Goal: Task Accomplishment & Management: Use online tool/utility

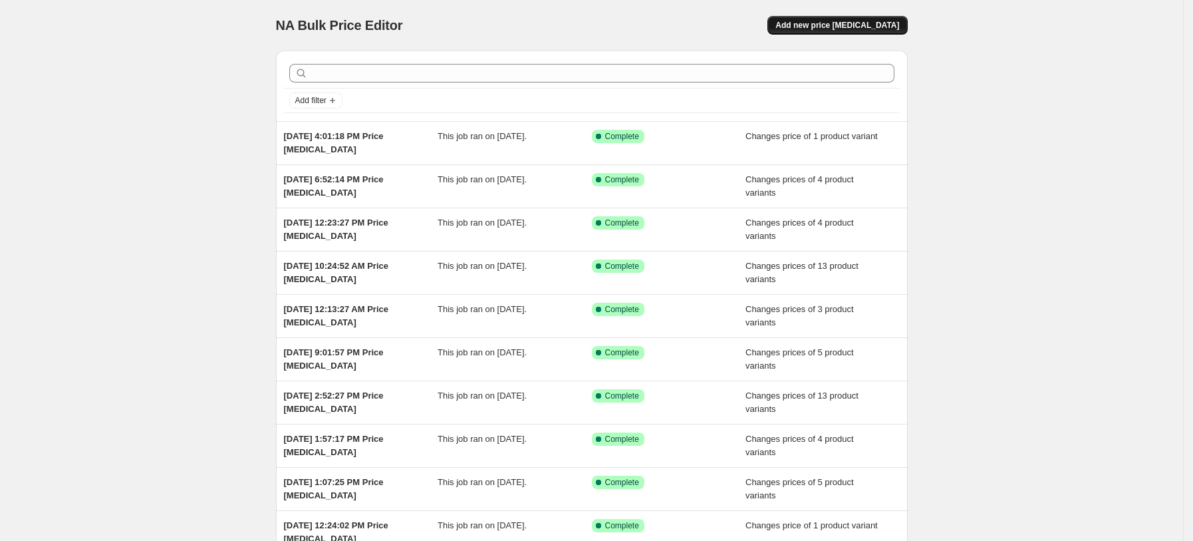
click at [860, 21] on span "Add new price [MEDICAL_DATA]" at bounding box center [837, 25] width 124 height 11
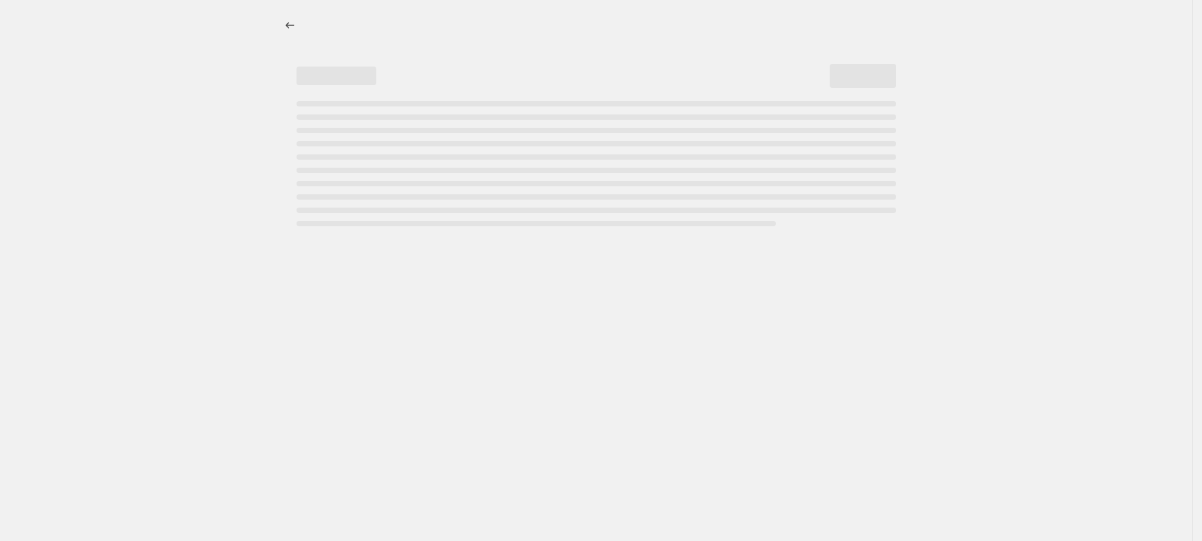
select select "percentage"
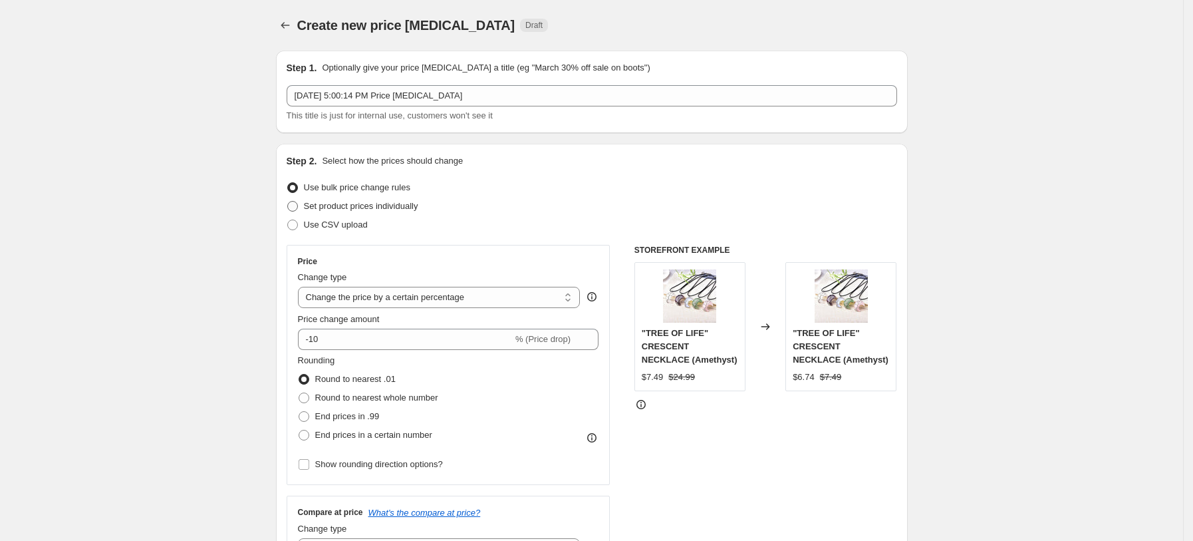
click at [388, 206] on span "Set product prices individually" at bounding box center [361, 206] width 114 height 10
click at [288, 201] on input "Set product prices individually" at bounding box center [287, 201] width 1 height 1
radio input "true"
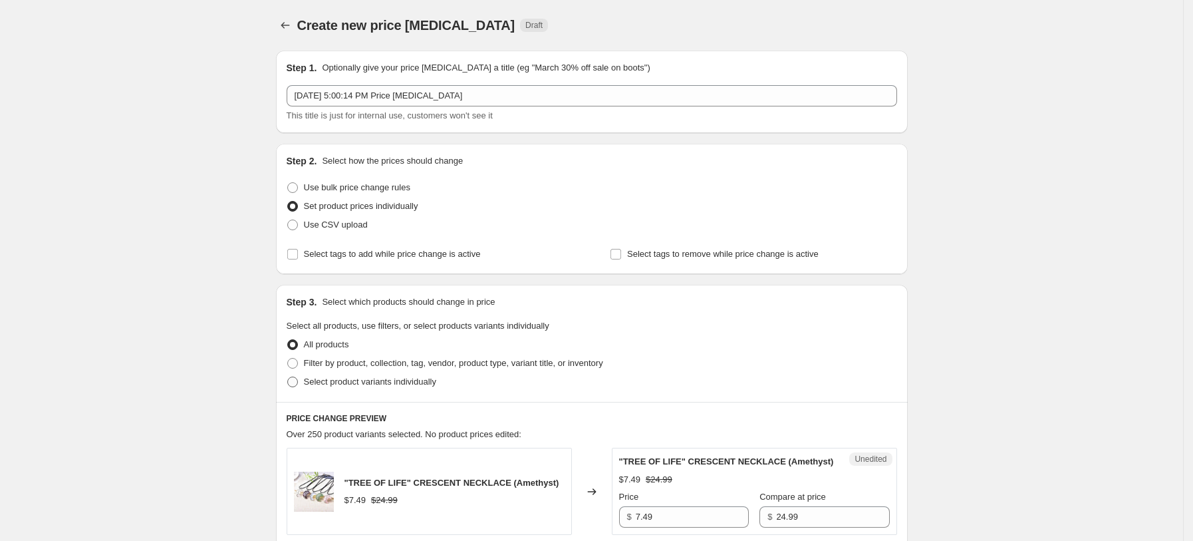
click at [401, 381] on span "Select product variants individually" at bounding box center [370, 381] width 132 height 10
click at [288, 377] on input "Select product variants individually" at bounding box center [287, 376] width 1 height 1
radio input "true"
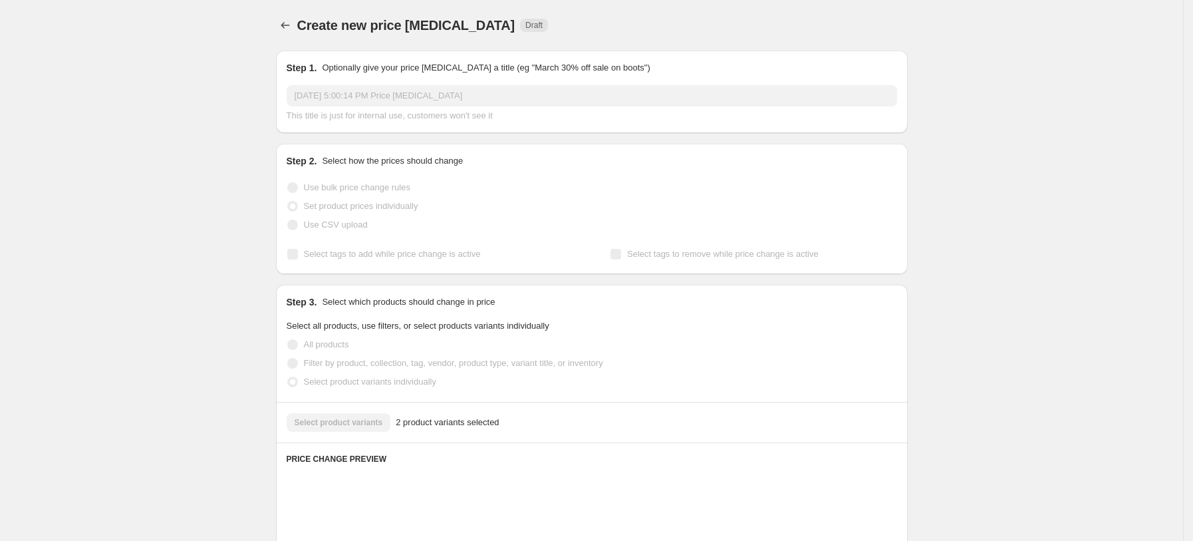
scroll to position [354, 0]
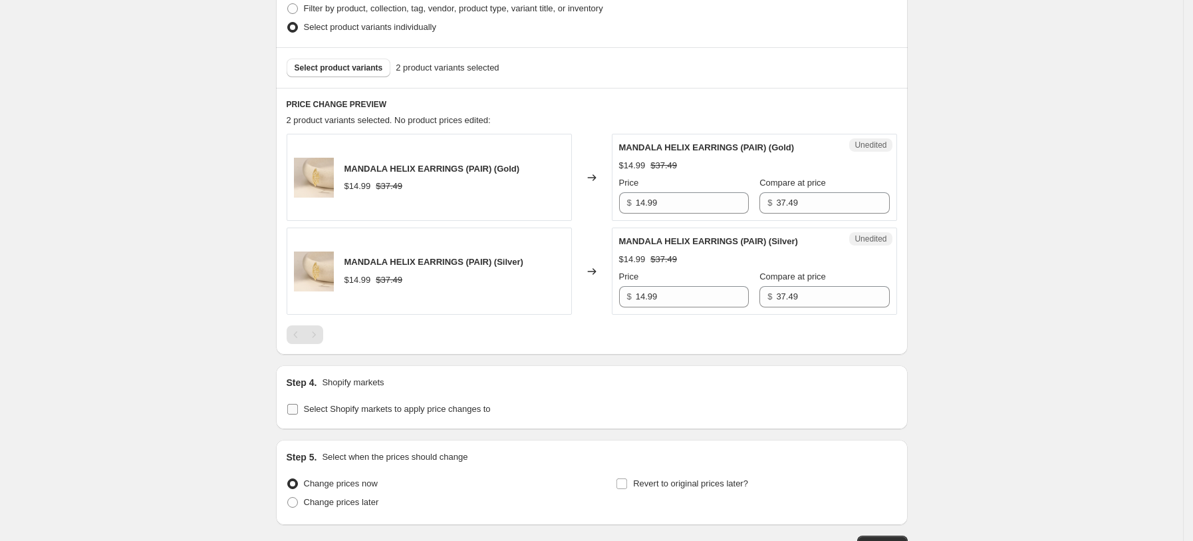
click at [380, 404] on span "Select Shopify markets to apply price changes to" at bounding box center [397, 409] width 187 height 10
click at [298, 404] on input "Select Shopify markets to apply price changes to" at bounding box center [292, 409] width 11 height 11
checkbox input "true"
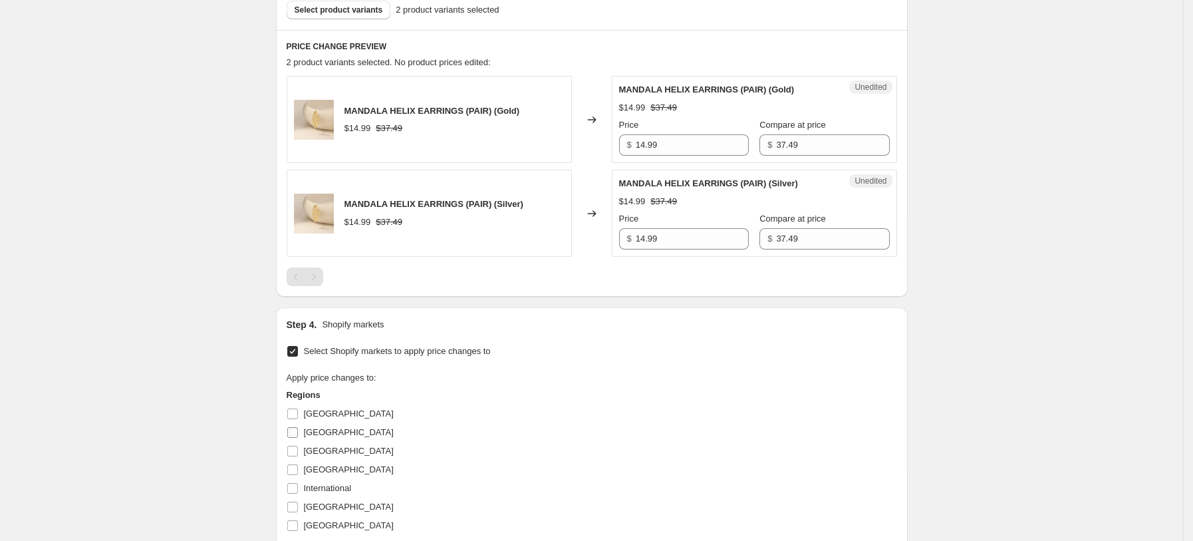
scroll to position [443, 0]
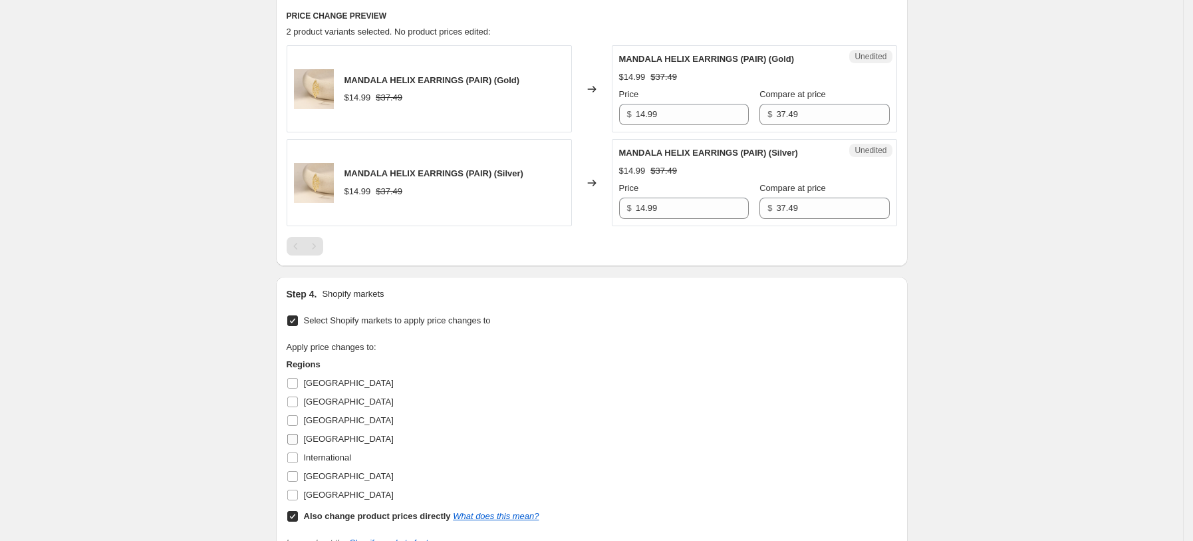
click at [317, 434] on span "[GEOGRAPHIC_DATA]" at bounding box center [349, 439] width 90 height 10
click at [298, 434] on input "[GEOGRAPHIC_DATA]" at bounding box center [292, 439] width 11 height 11
checkbox input "true"
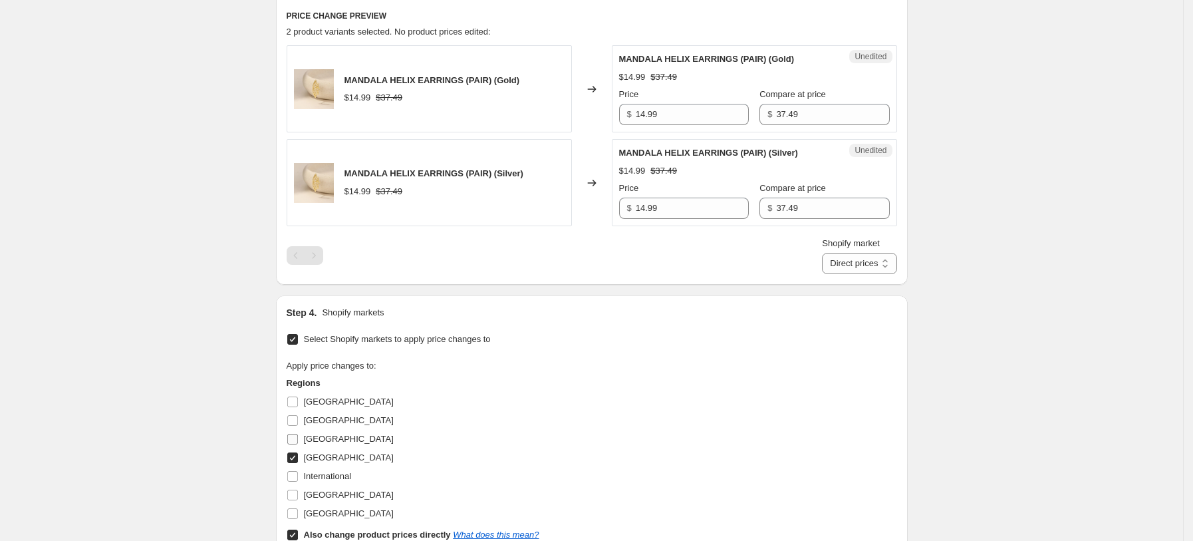
click at [315, 442] on span "[GEOGRAPHIC_DATA]" at bounding box center [349, 439] width 90 height 10
click at [298, 442] on input "[GEOGRAPHIC_DATA]" at bounding box center [292, 439] width 11 height 11
checkbox input "true"
click at [315, 500] on span "[GEOGRAPHIC_DATA]" at bounding box center [349, 494] width 90 height 13
click at [298, 500] on input "[GEOGRAPHIC_DATA]" at bounding box center [292, 494] width 11 height 11
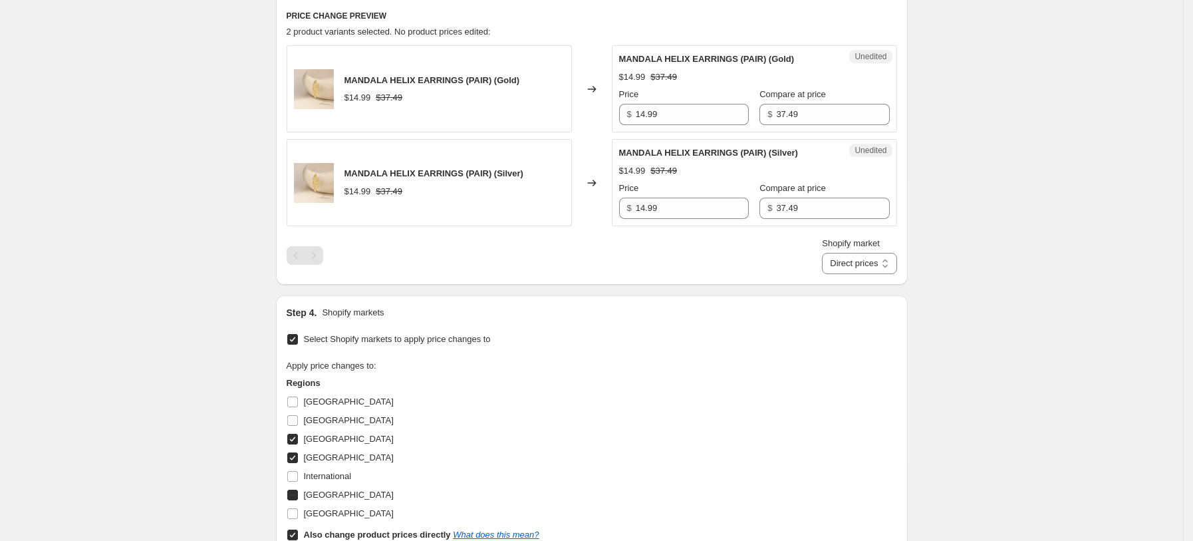
checkbox input "true"
drag, startPoint x: 327, startPoint y: 516, endPoint x: 331, endPoint y: 522, distance: 7.2
click at [327, 515] on span "[GEOGRAPHIC_DATA]" at bounding box center [349, 513] width 90 height 10
click at [298, 515] on input "[GEOGRAPHIC_DATA]" at bounding box center [292, 513] width 11 height 11
checkbox input "true"
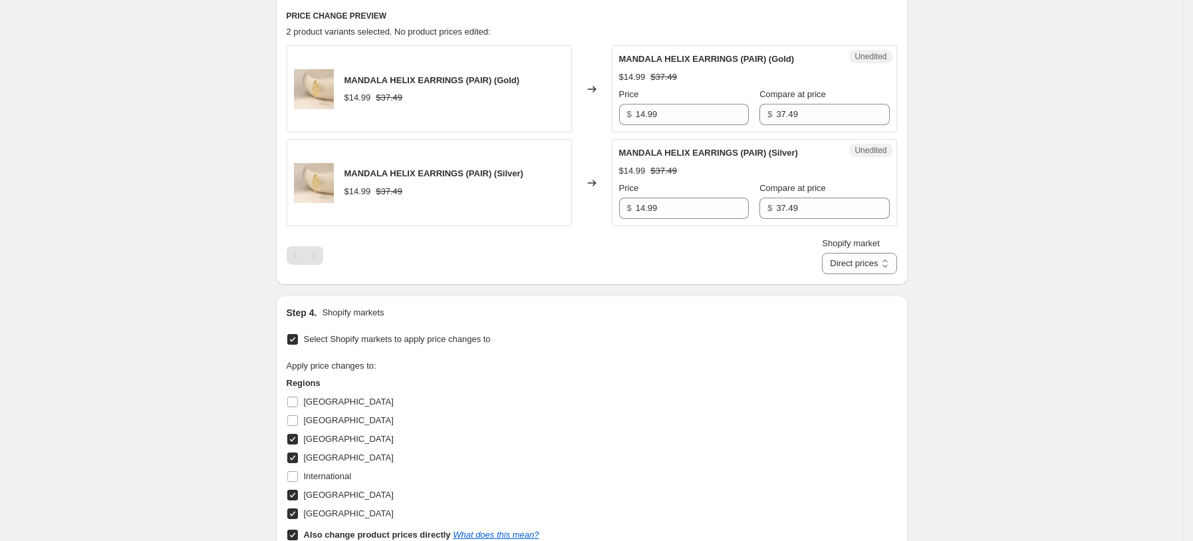
click at [338, 532] on b "Also change product prices directly" at bounding box center [377, 534] width 147 height 10
click at [298, 532] on input "Also change product prices directly What does this mean?" at bounding box center [292, 534] width 11 height 11
checkbox input "false"
select select "34367439004"
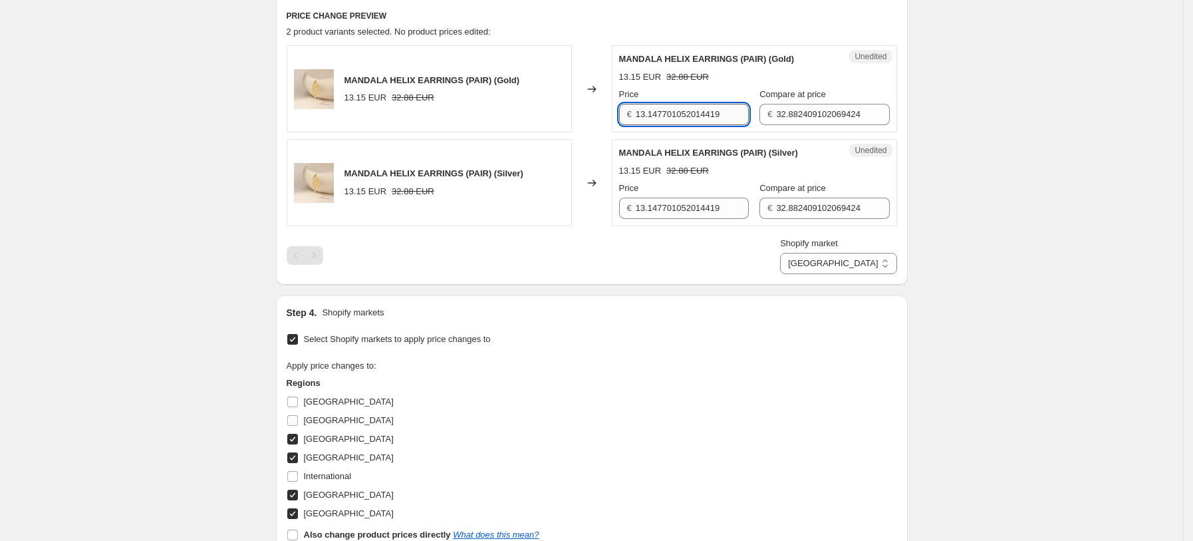
click at [682, 122] on input "13.147701052014419" at bounding box center [692, 114] width 113 height 21
type input "14.99"
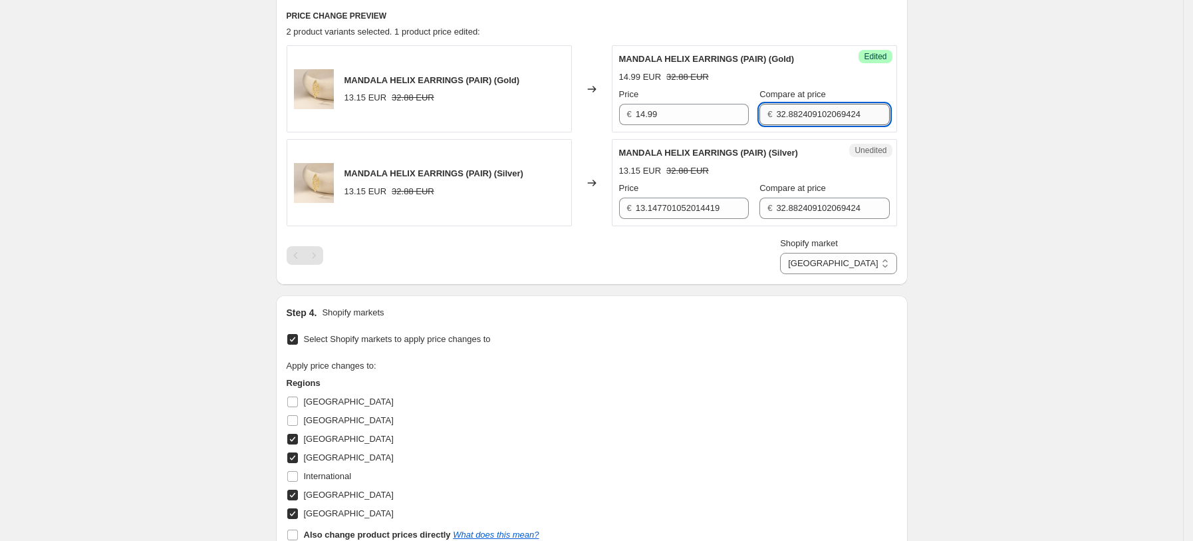
click at [787, 111] on input "32.882409102069424" at bounding box center [832, 114] width 113 height 21
type input "37.49"
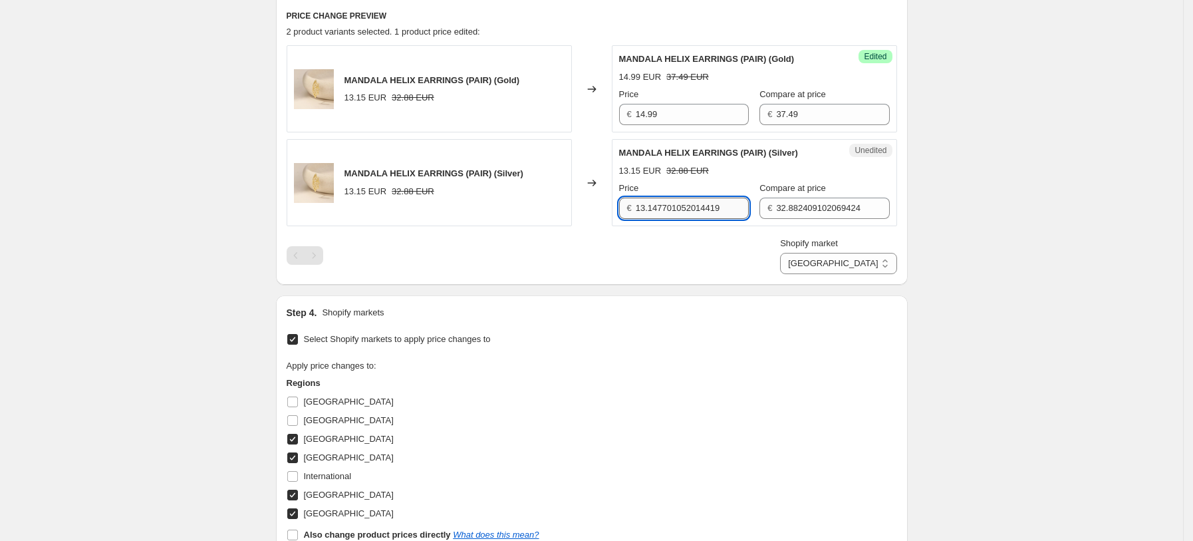
click at [698, 198] on input "13.147701052014419" at bounding box center [692, 207] width 113 height 21
type input "14.99"
click at [837, 217] on input "32.882409102069424" at bounding box center [832, 207] width 113 height 21
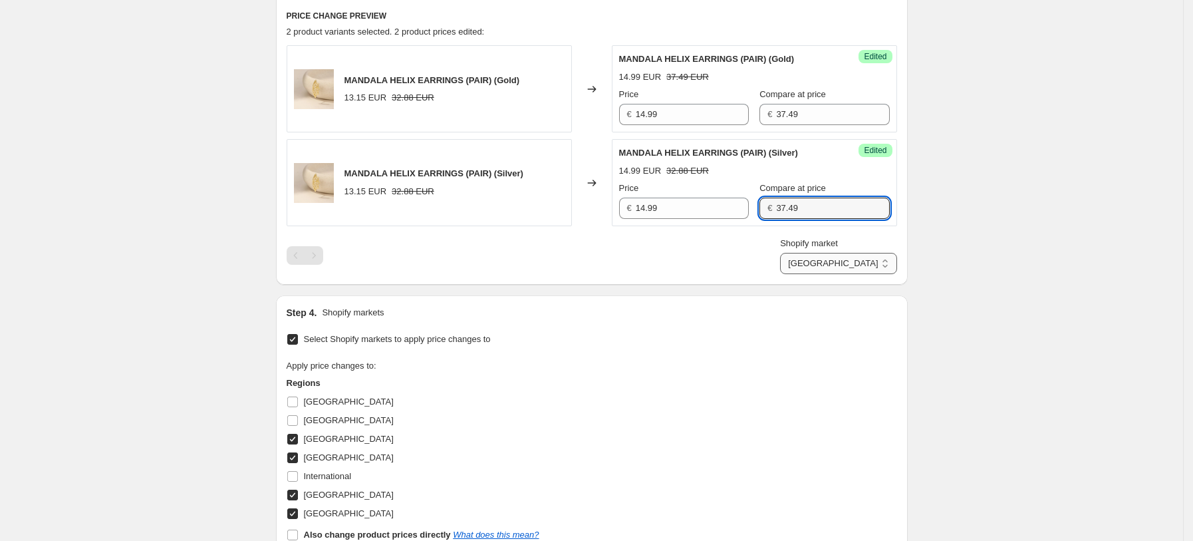
type input "37.49"
click at [855, 257] on select "[GEOGRAPHIC_DATA] [GEOGRAPHIC_DATA] [GEOGRAPHIC_DATA] [GEOGRAPHIC_DATA]" at bounding box center [838, 263] width 116 height 21
select select "34367406236"
click at [840, 274] on select "[GEOGRAPHIC_DATA] [GEOGRAPHIC_DATA] [GEOGRAPHIC_DATA] [GEOGRAPHIC_DATA]" at bounding box center [838, 263] width 116 height 21
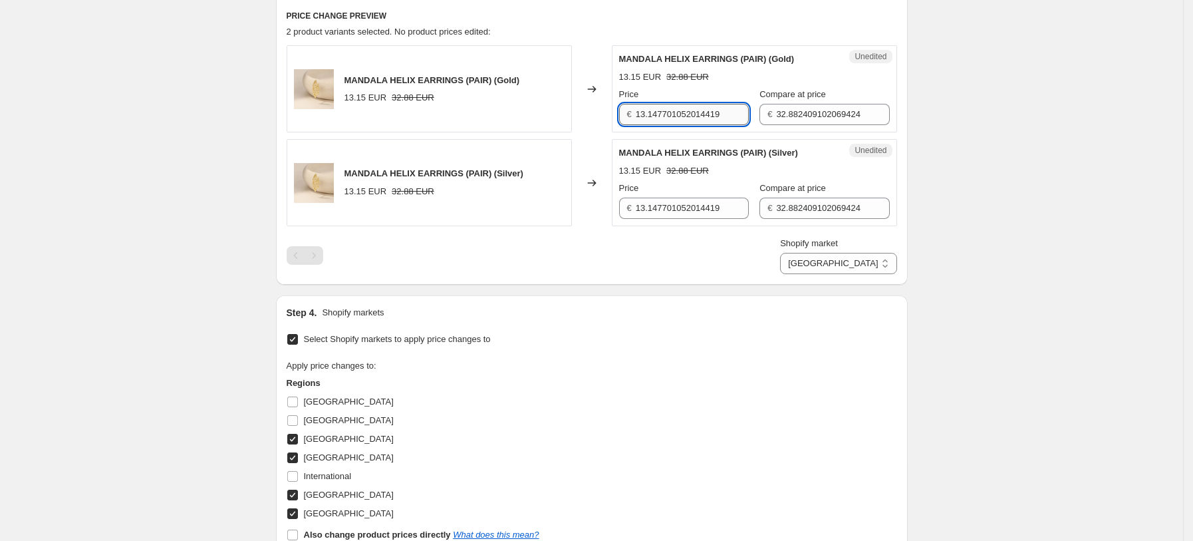
click at [670, 116] on input "13.147701052014419" at bounding box center [692, 114] width 113 height 21
type input "14.99"
click at [791, 104] on input "32.882409102069424" at bounding box center [832, 114] width 113 height 21
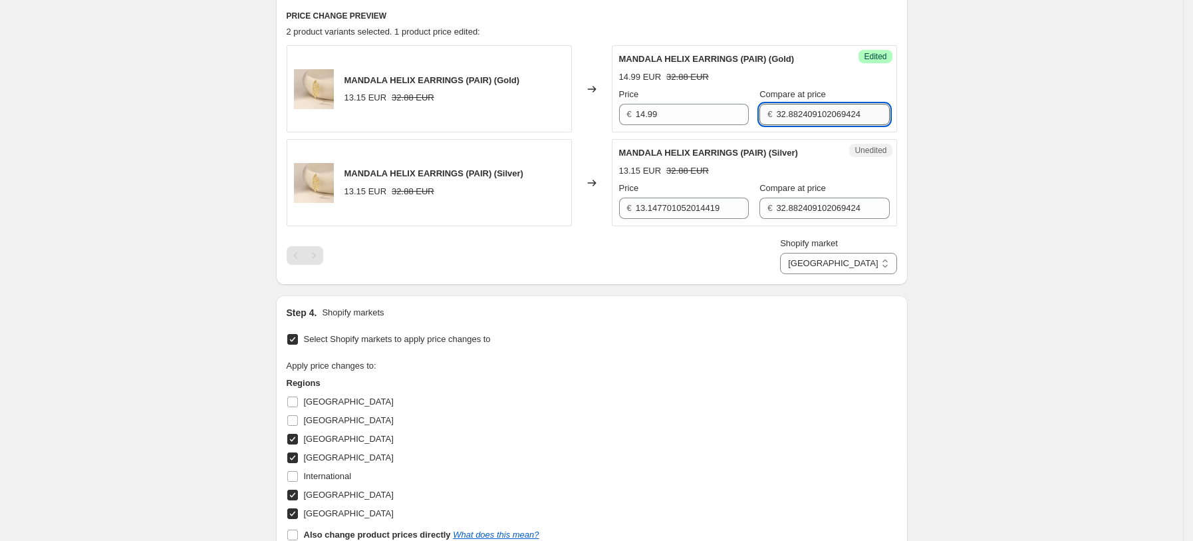
click at [791, 104] on input "32.882409102069424" at bounding box center [832, 114] width 113 height 21
type input "37.49"
click at [690, 213] on input "13.147701052014419" at bounding box center [692, 207] width 113 height 21
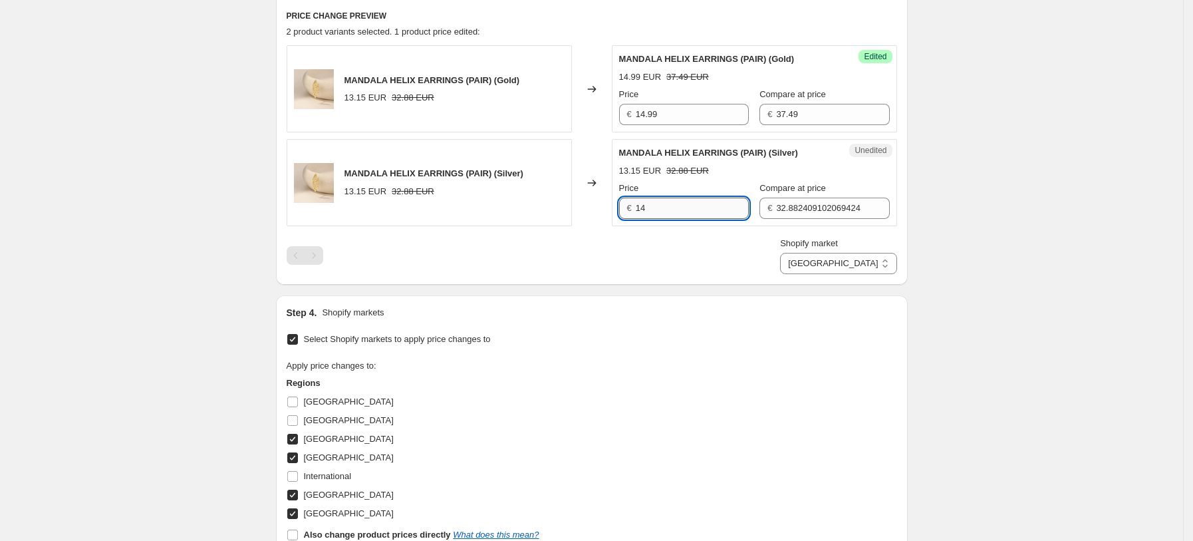
type input "14.99"
click at [793, 207] on input "32.882409102069424" at bounding box center [832, 207] width 113 height 21
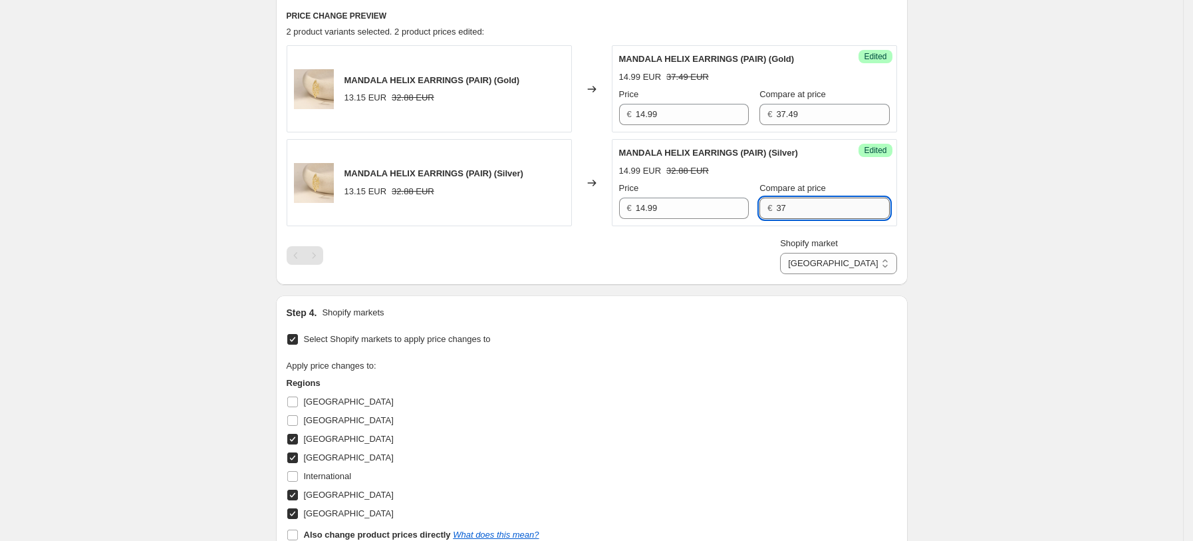
type input "37.49"
click at [886, 275] on div "PRICE CHANGE PREVIEW 2 product variants selected. 2 product prices edited: MAND…" at bounding box center [592, 141] width 632 height 285
click at [885, 267] on select "[GEOGRAPHIC_DATA] [GEOGRAPHIC_DATA] [GEOGRAPHIC_DATA] [GEOGRAPHIC_DATA]" at bounding box center [838, 263] width 116 height 21
select select "34367209628"
click at [812, 274] on select "[GEOGRAPHIC_DATA] [GEOGRAPHIC_DATA] [GEOGRAPHIC_DATA] [GEOGRAPHIC_DATA]" at bounding box center [838, 263] width 116 height 21
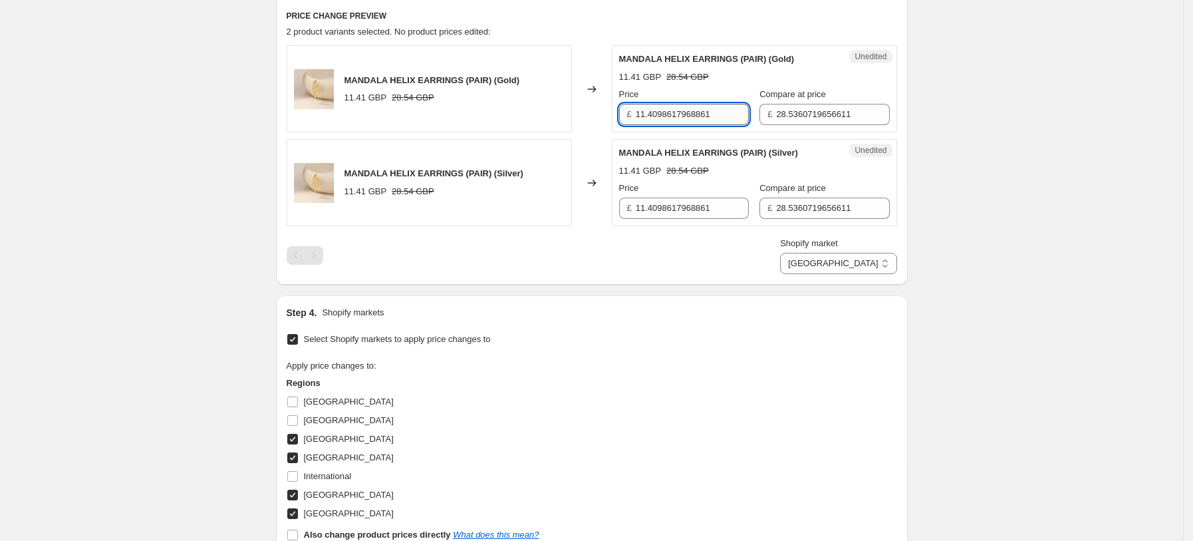
click at [676, 118] on input "11.4098617968861" at bounding box center [692, 114] width 113 height 21
type input "14.99"
click at [780, 110] on input "28.5360719656611" at bounding box center [832, 114] width 113 height 21
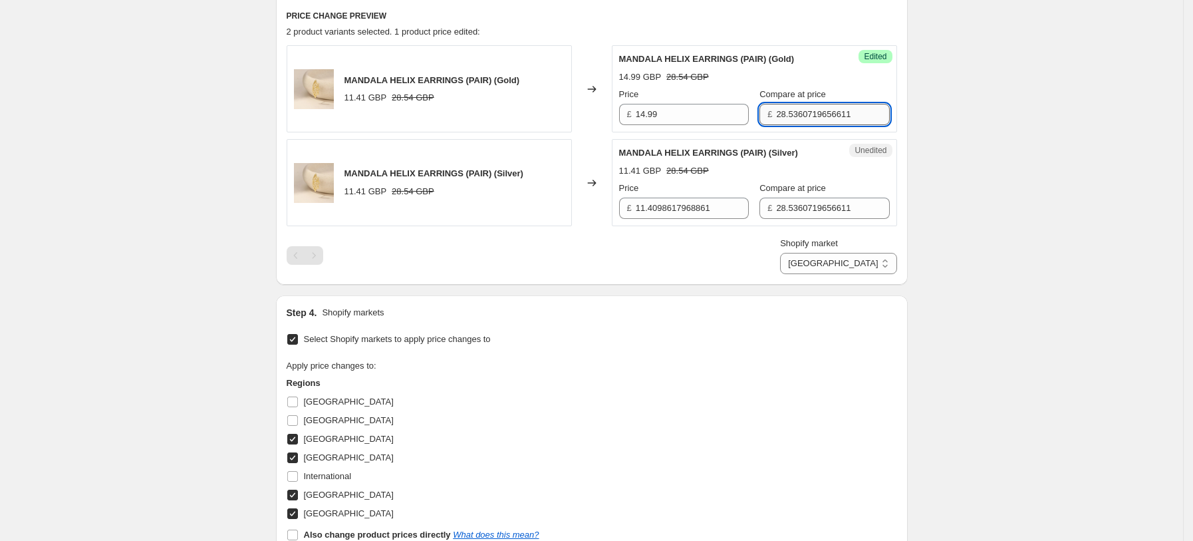
click at [780, 110] on input "28.5360719656611" at bounding box center [832, 114] width 113 height 21
type input "37.49"
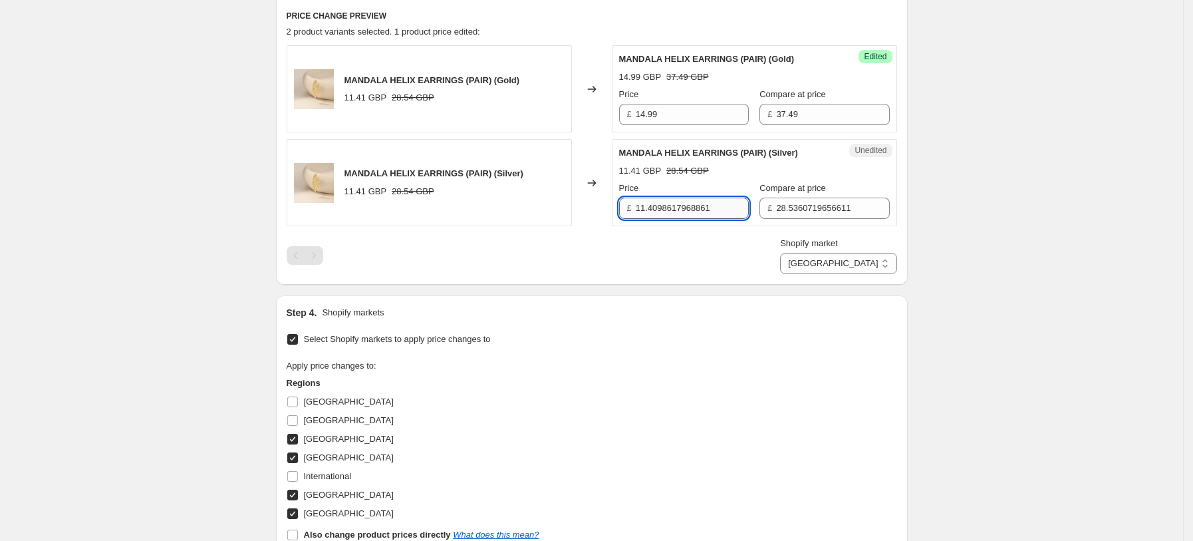
click at [709, 203] on input "11.4098617968861" at bounding box center [692, 207] width 113 height 21
type input "14.99"
click at [821, 196] on div "Compare at price £ 28.5360719656611" at bounding box center [824, 200] width 130 height 37
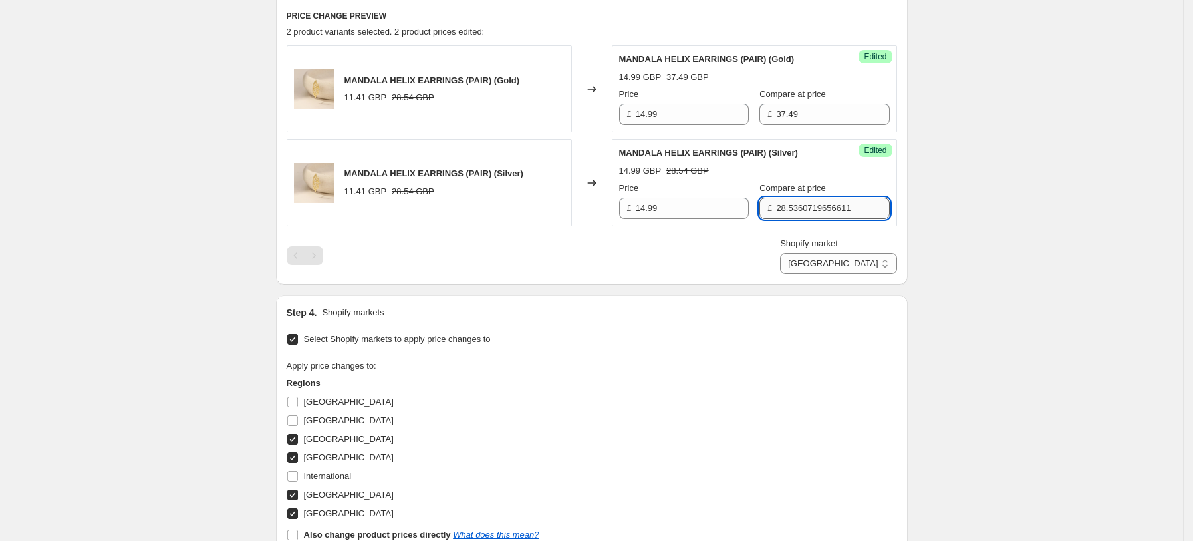
click at [812, 202] on input "28.5360719656611" at bounding box center [832, 207] width 113 height 21
click at [811, 202] on input "28.5360719656611" at bounding box center [832, 207] width 113 height 21
type input "37.49"
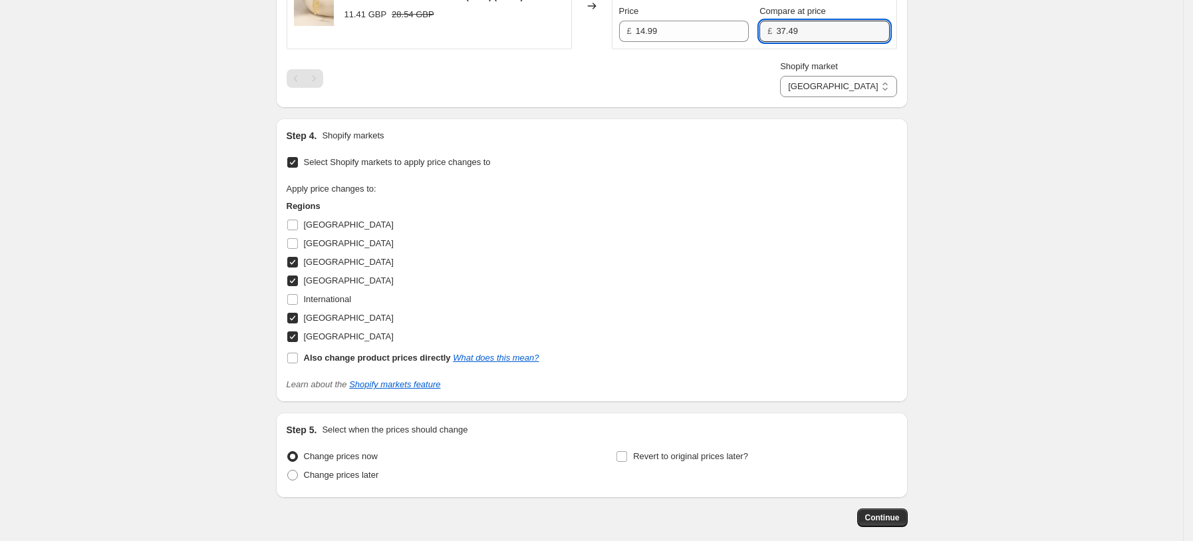
scroll to position [687, 0]
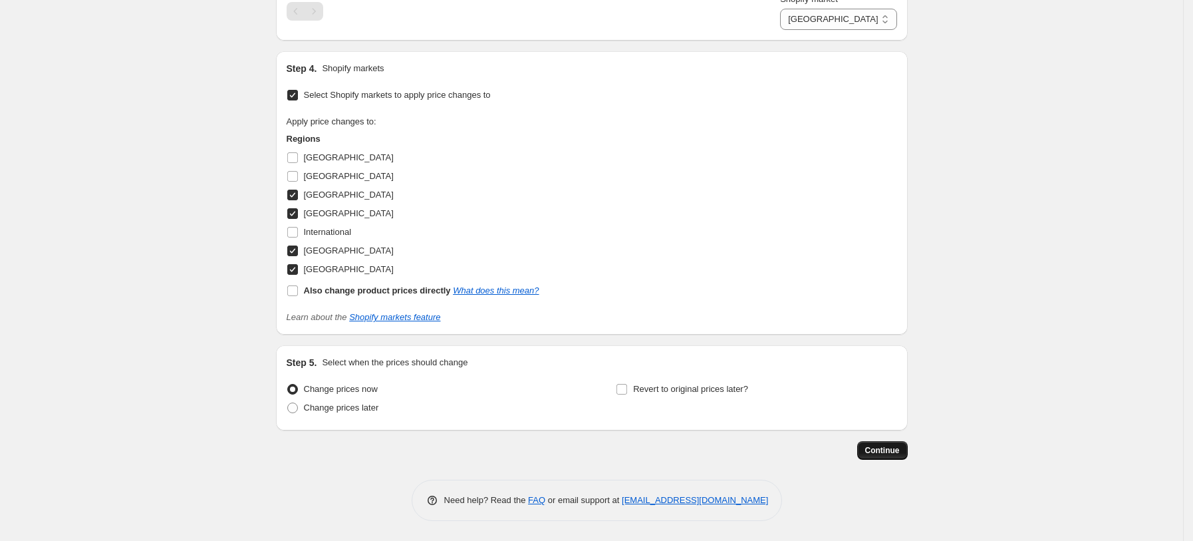
click at [892, 443] on button "Continue" at bounding box center [882, 450] width 51 height 19
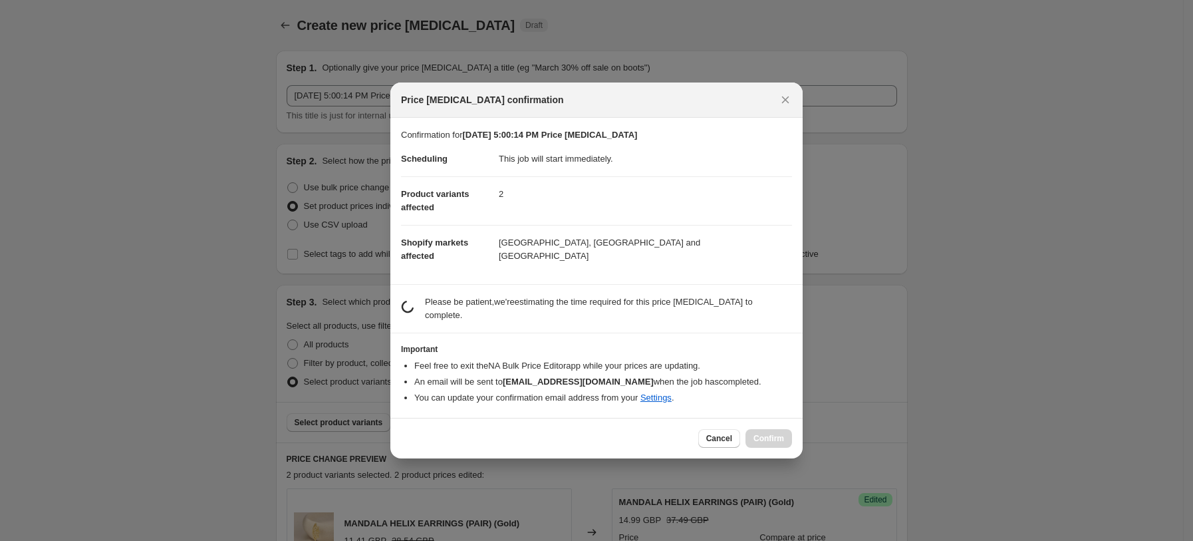
scroll to position [0, 0]
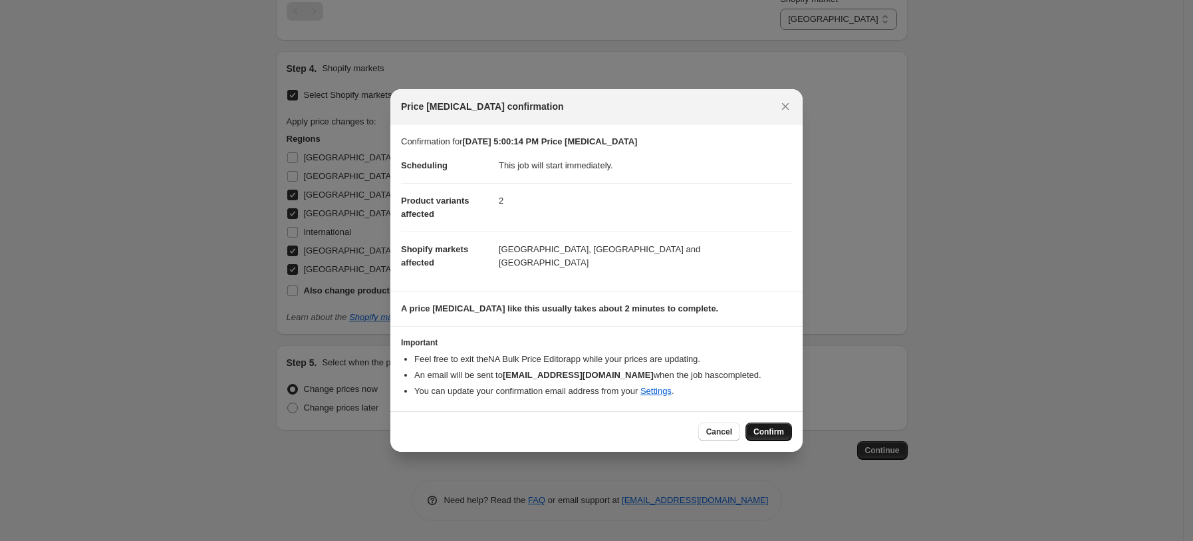
click at [779, 438] on button "Confirm" at bounding box center [768, 431] width 47 height 19
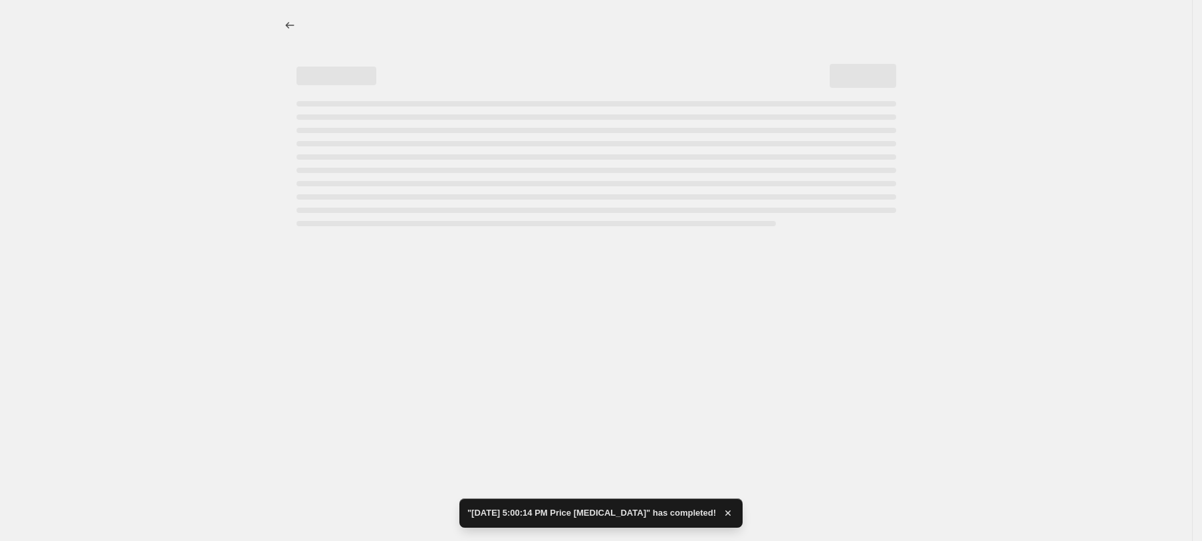
select select "34367209628"
